Goal: Task Accomplishment & Management: Complete application form

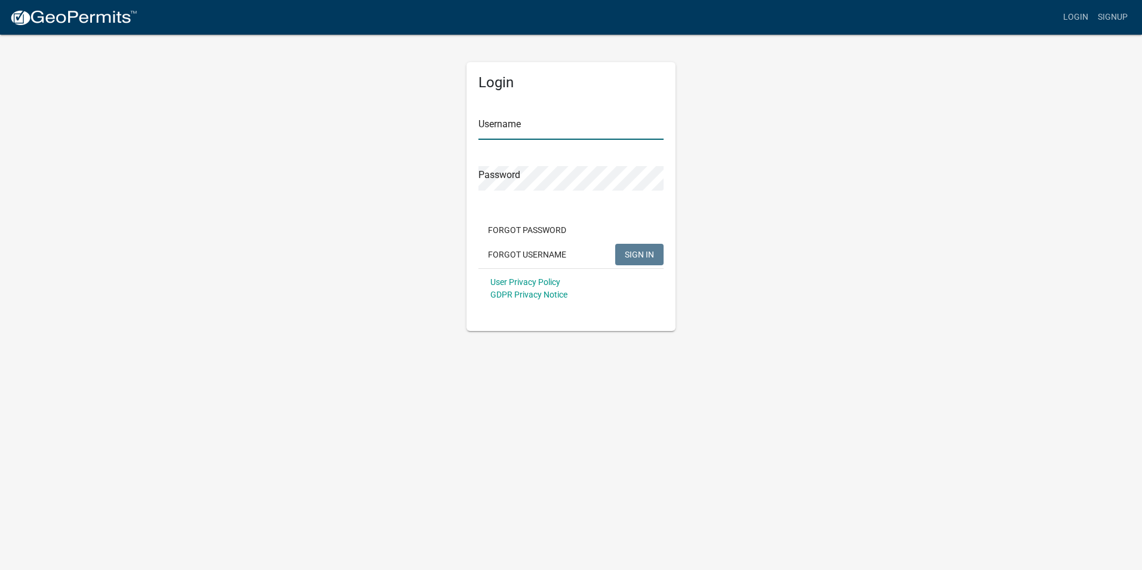
click at [573, 130] on input "Username" at bounding box center [570, 127] width 185 height 24
type input "hurd0012"
click at [651, 248] on button "SIGN IN" at bounding box center [639, 254] width 48 height 21
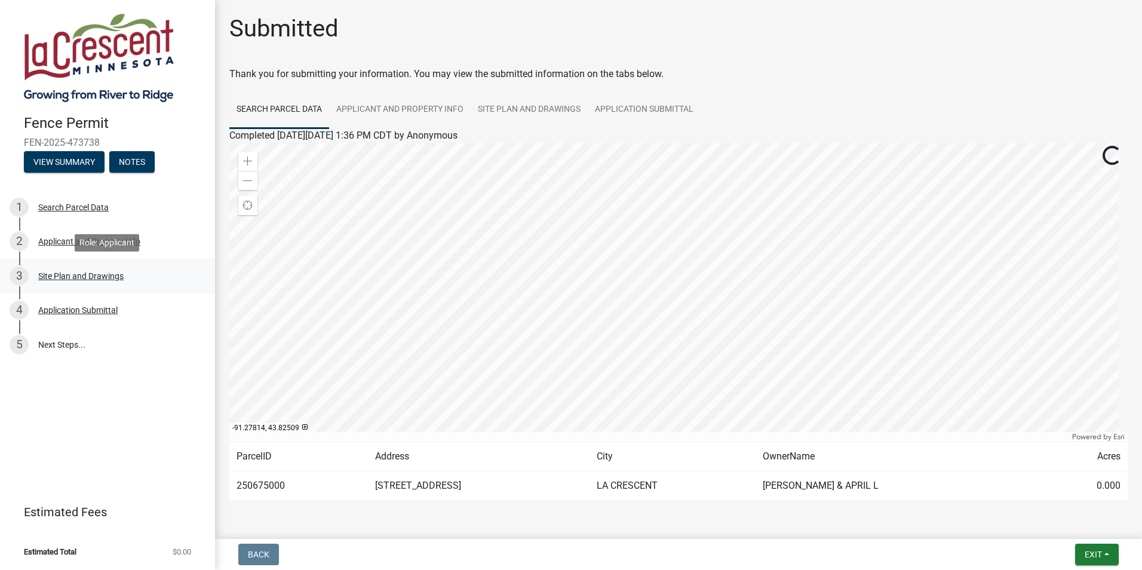
click at [66, 275] on div "Site Plan and Drawings" at bounding box center [80, 276] width 85 height 8
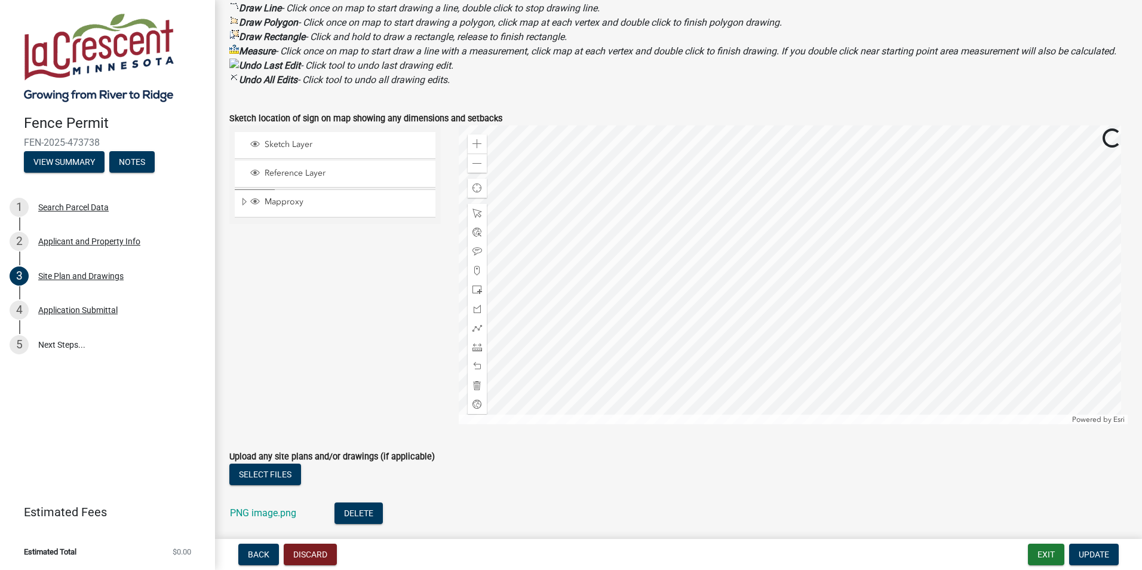
scroll to position [495, 0]
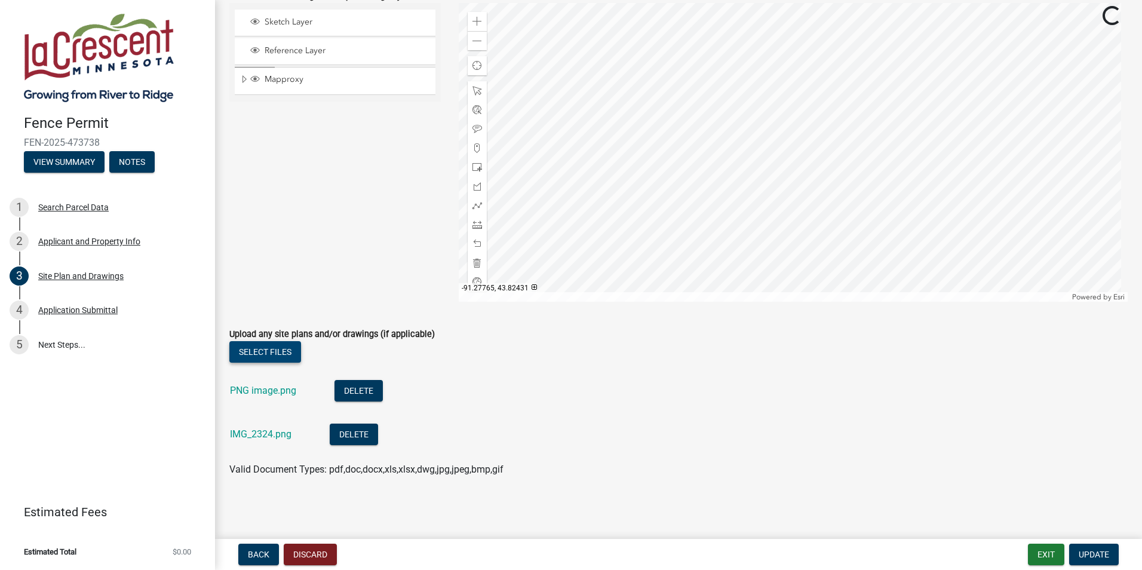
click at [273, 351] on button "Select files" at bounding box center [265, 351] width 72 height 21
click at [288, 346] on button "Select files" at bounding box center [265, 351] width 72 height 21
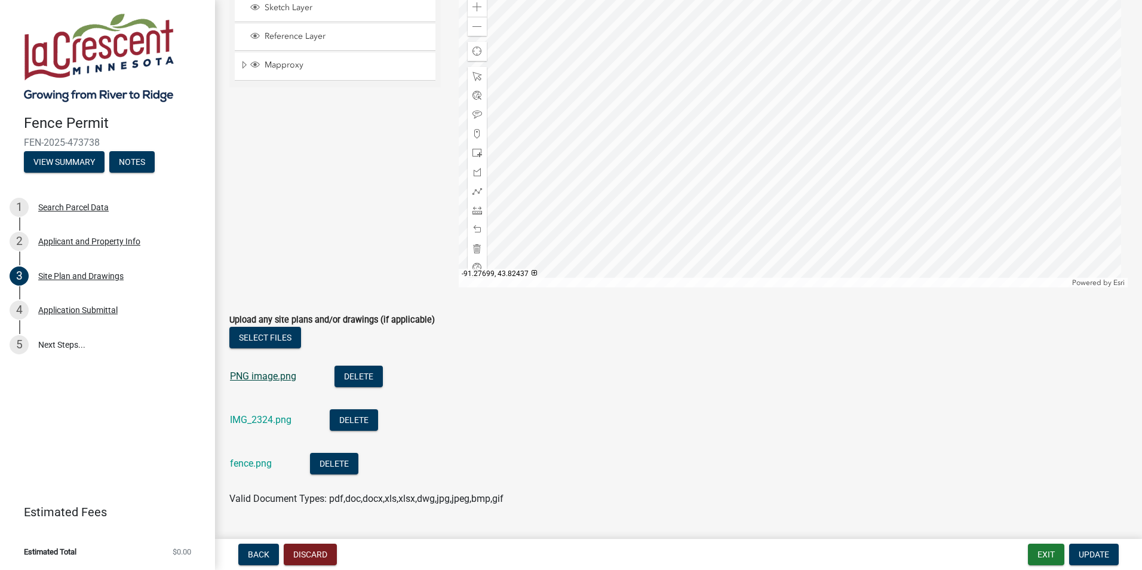
click at [259, 382] on link "PNG image.png" at bounding box center [263, 375] width 66 height 11
click at [345, 387] on button "Delete" at bounding box center [358, 375] width 48 height 21
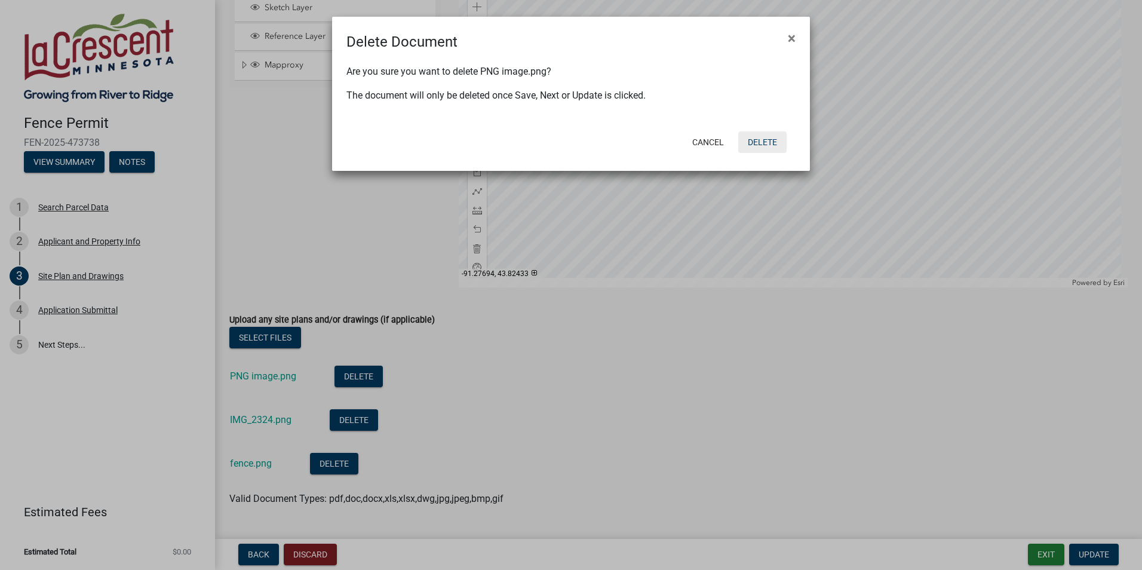
click at [774, 137] on button "Delete" at bounding box center [762, 141] width 48 height 21
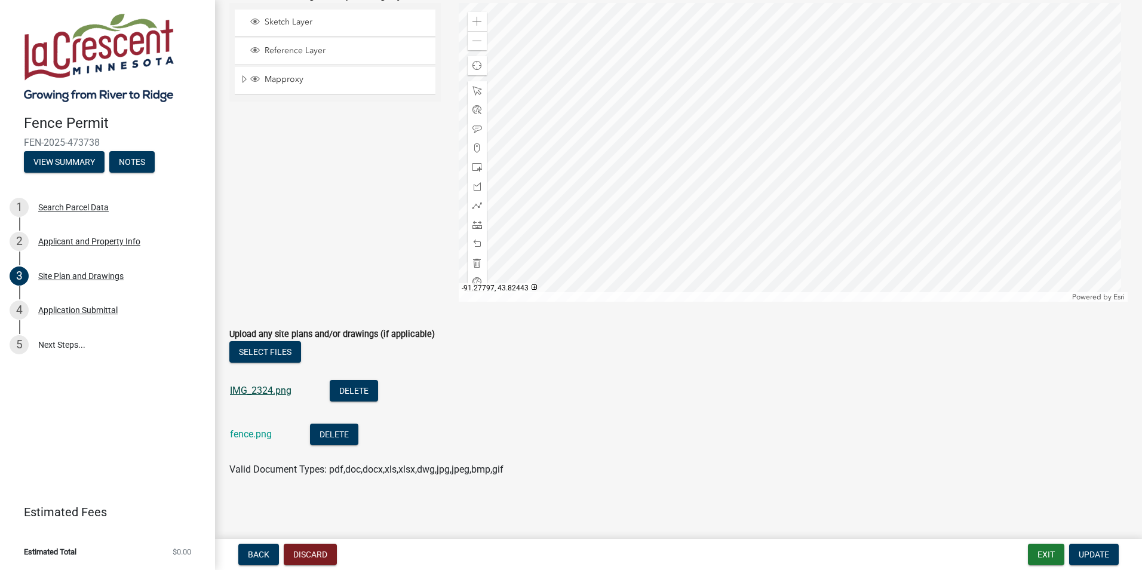
click at [239, 388] on link "IMG_2324.png" at bounding box center [261, 390] width 62 height 11
click at [1096, 553] on span "Update" at bounding box center [1094, 554] width 30 height 10
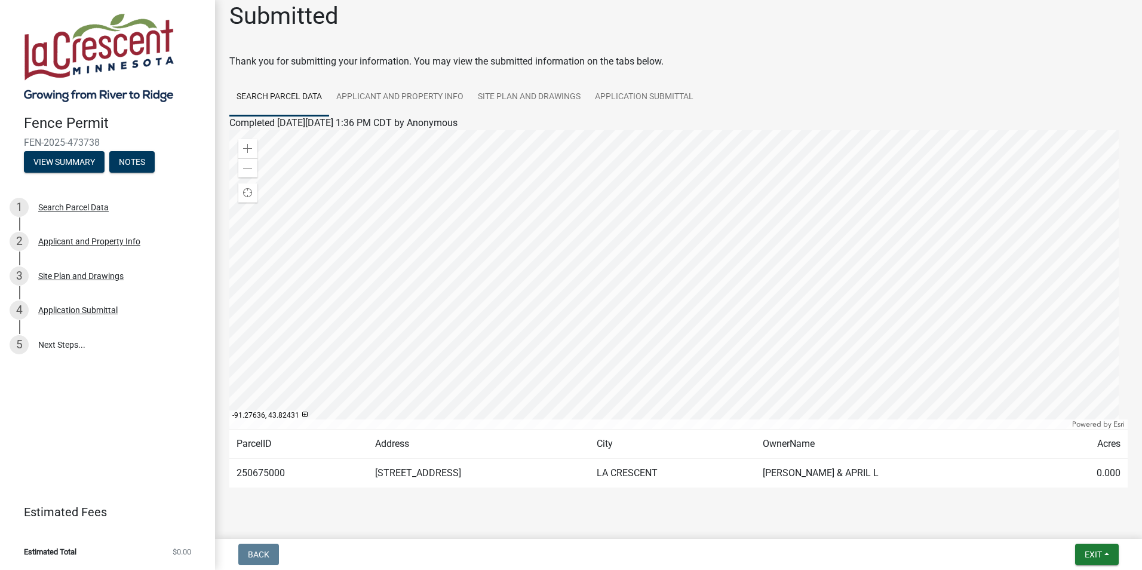
scroll to position [0, 0]
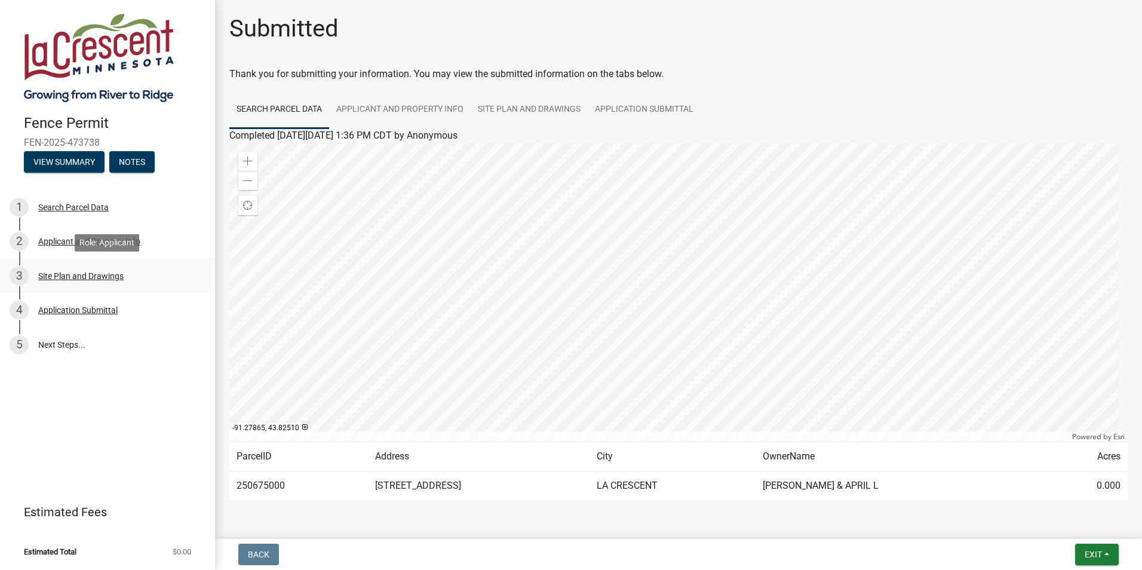
click at [90, 275] on div "Site Plan and Drawings" at bounding box center [80, 276] width 85 height 8
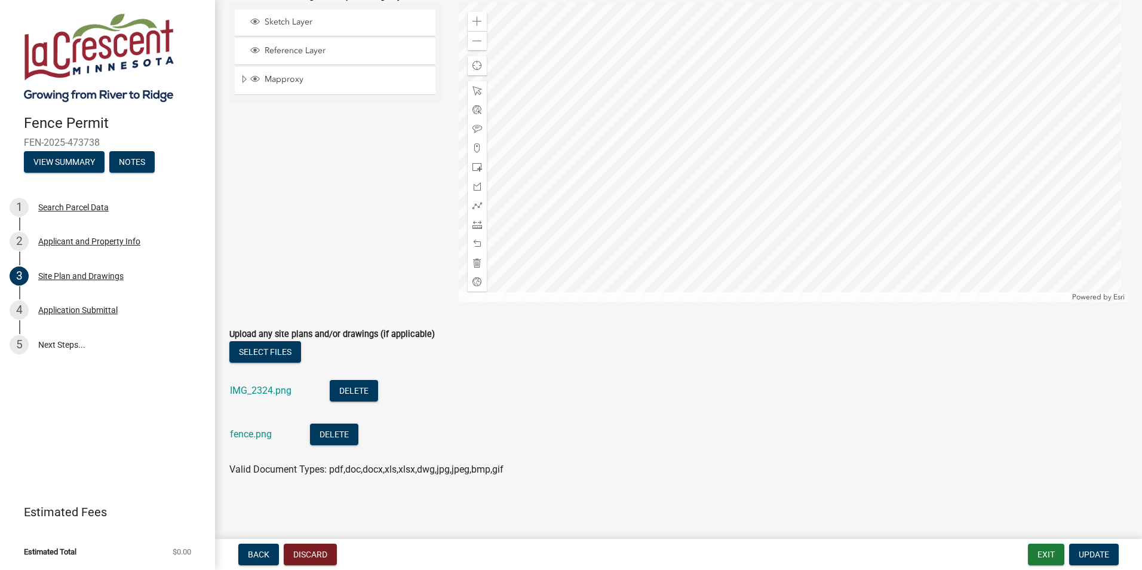
scroll to position [495, 0]
click at [257, 428] on link "fence.png" at bounding box center [251, 433] width 42 height 11
click at [1104, 557] on span "Update" at bounding box center [1094, 554] width 30 height 10
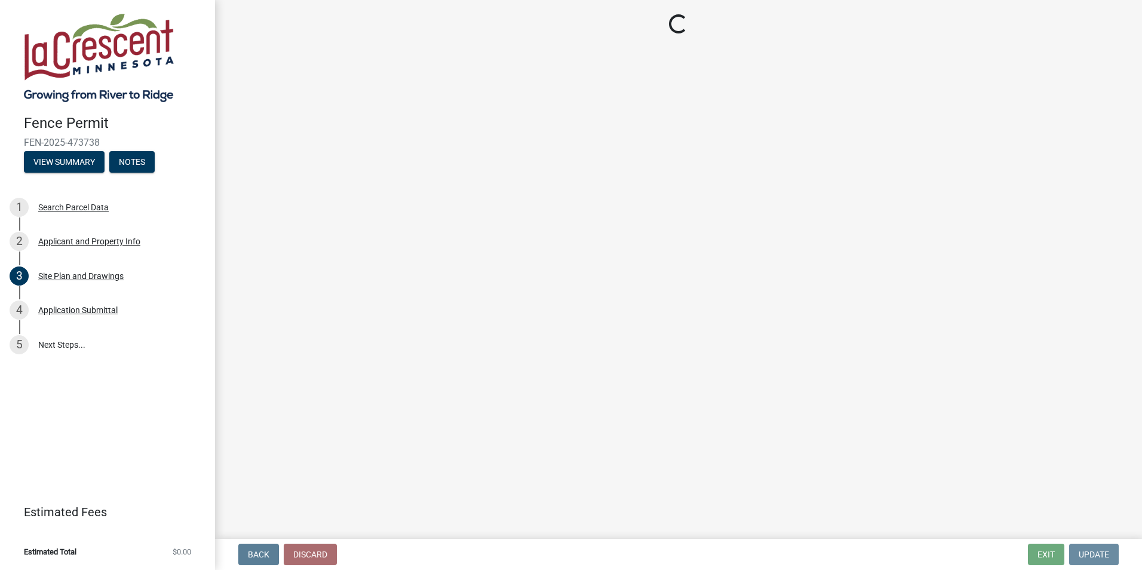
scroll to position [0, 0]
